Goal: Use online tool/utility: Utilize a website feature to perform a specific function

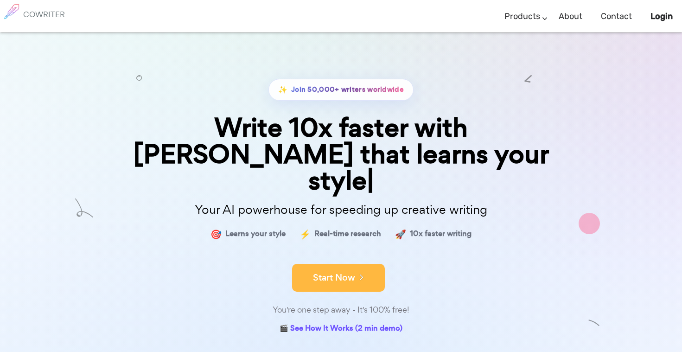
click at [332, 264] on button "Start Now" at bounding box center [338, 278] width 93 height 28
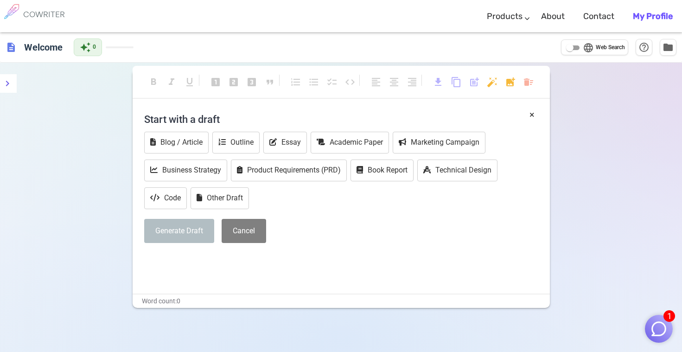
click at [320, 229] on div "Generate Draft Cancel" at bounding box center [341, 231] width 394 height 25
click at [223, 121] on h4 "Start with a draft" at bounding box center [341, 119] width 394 height 22
click at [195, 239] on button "Generate Draft" at bounding box center [179, 231] width 70 height 25
click at [181, 141] on button "Blog / Article" at bounding box center [176, 143] width 64 height 22
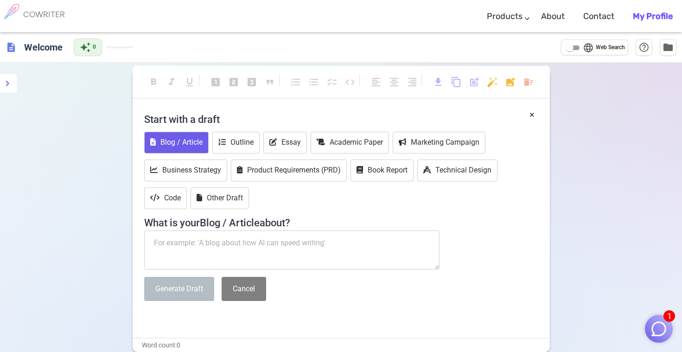
click at [211, 240] on textarea at bounding box center [292, 250] width 296 height 39
paste textarea "I’m [PERSON_NAME], a former ballerina turned fashion professional with a backgr…"
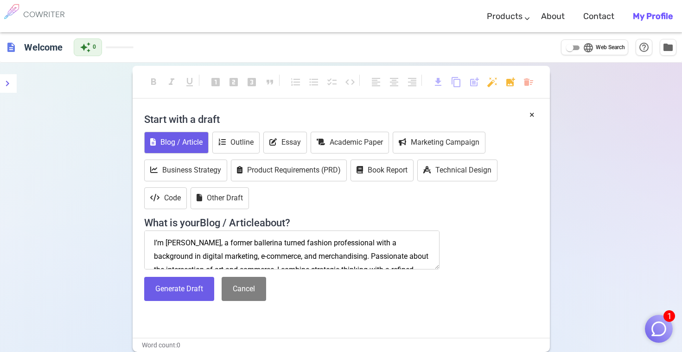
scroll to position [32, 0]
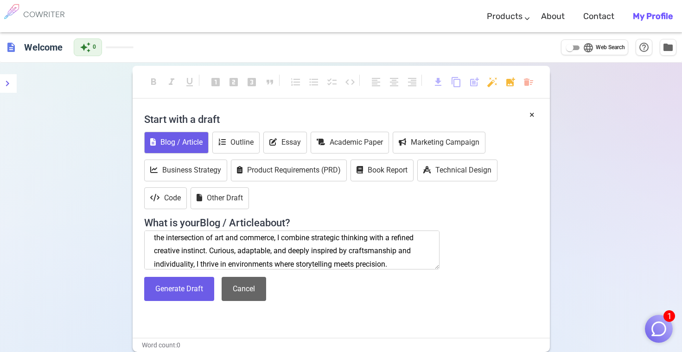
type textarea "I’m [PERSON_NAME], a former ballerina turned fashion professional with a backgr…"
click at [248, 293] on button "Cancel" at bounding box center [244, 289] width 45 height 25
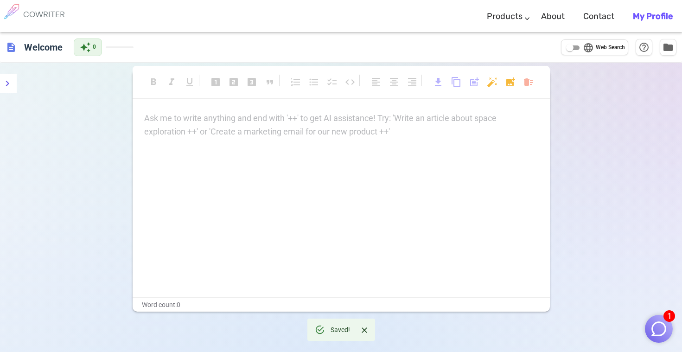
click at [373, 208] on div "Ask me to write anything and end with '++' to get AI assistance! Try: 'Write an…" at bounding box center [342, 205] width 418 height 186
click at [198, 134] on div "Ask me to write anything and end with '++' to get AI assistance! Try: 'Write an…" at bounding box center [341, 125] width 394 height 27
drag, startPoint x: 154, startPoint y: 110, endPoint x: 244, endPoint y: 126, distance: 91.4
click at [244, 126] on div "format_bold format_italic format_underlined looks_one looks_two looks_3 format_…" at bounding box center [342, 191] width 418 height 242
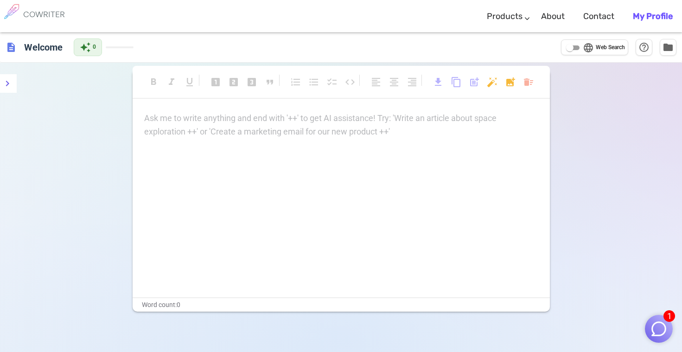
click at [186, 128] on div "Ask me to write anything and end with '++' to get AI assistance! Try: 'Write an…" at bounding box center [341, 125] width 394 height 27
drag, startPoint x: 218, startPoint y: 173, endPoint x: 451, endPoint y: 118, distance: 239.6
click at [452, 122] on p "Ask me to write anything and end with '++' to get AI assistance! Try: 'Write an…" at bounding box center [341, 118] width 394 height 13
click at [456, 82] on span "content_copy" at bounding box center [456, 82] width 11 height 11
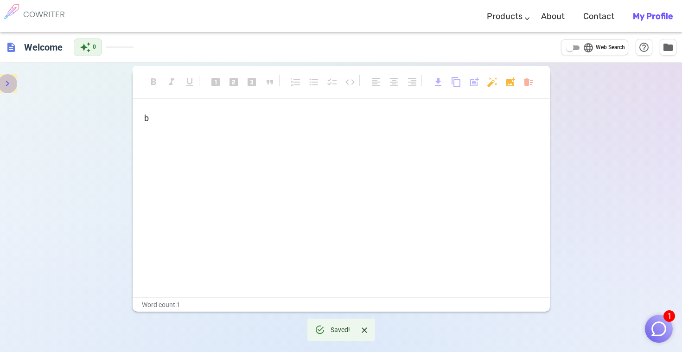
click at [14, 88] on button "menu" at bounding box center [7, 83] width 19 height 19
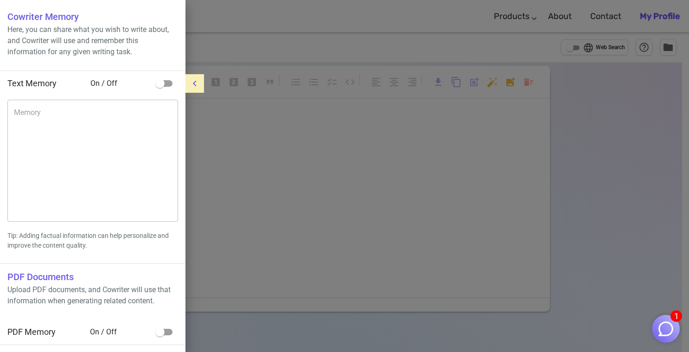
click at [198, 84] on icon "menu" at bounding box center [194, 83] width 11 height 11
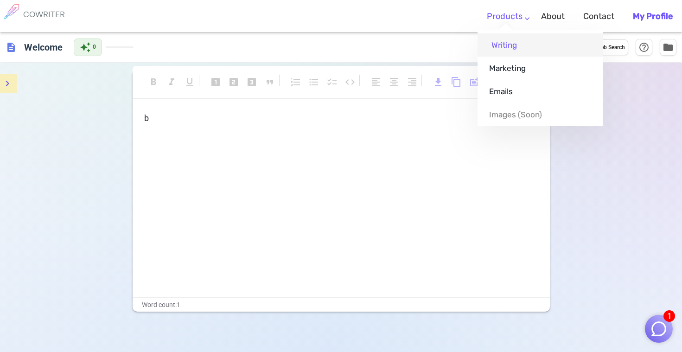
click at [514, 48] on link "Writing" at bounding box center [540, 44] width 125 height 23
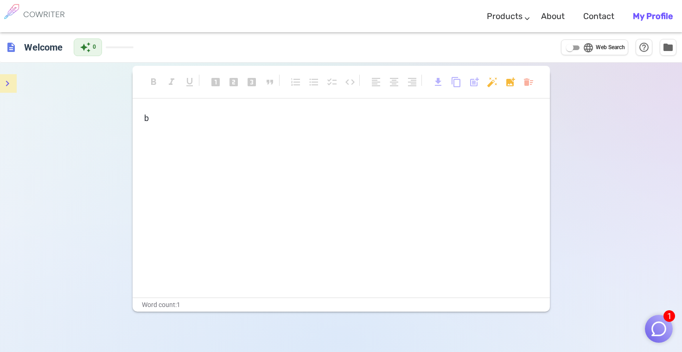
click at [235, 147] on div "b" at bounding box center [342, 205] width 418 height 186
click at [144, 116] on span "b" at bounding box center [146, 118] width 5 height 10
click at [163, 120] on p "b" at bounding box center [341, 118] width 394 height 13
